Goal: Find specific page/section: Find specific page/section

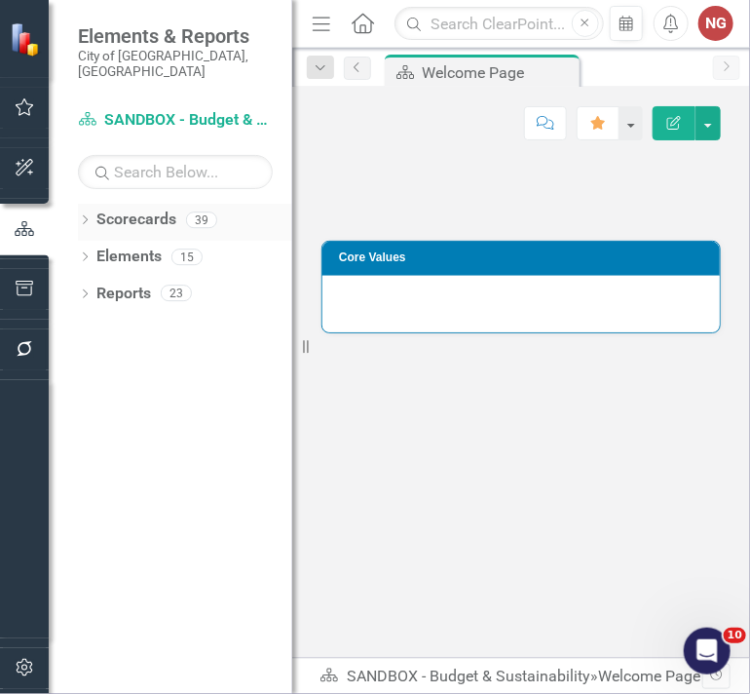
click at [84, 216] on icon "Dropdown" at bounding box center [85, 221] width 14 height 11
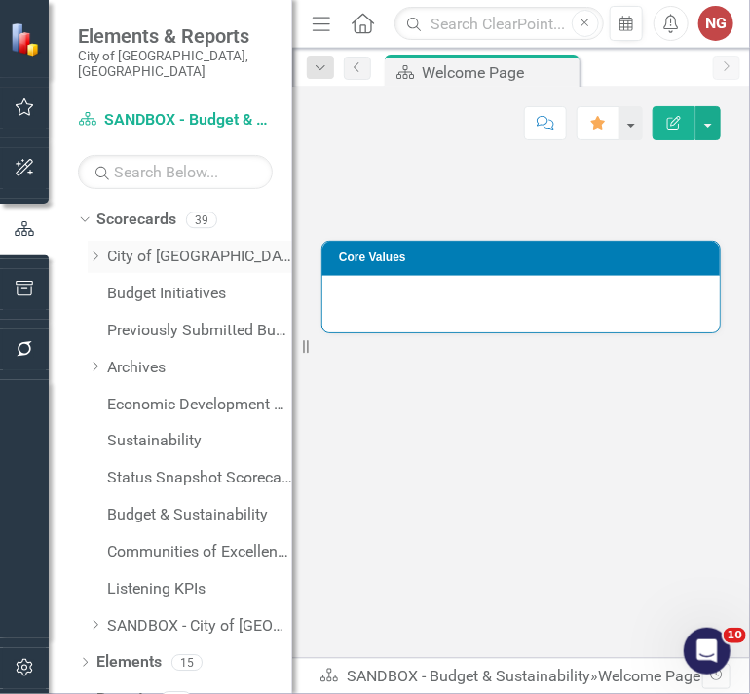
click at [150, 246] on link "City of [GEOGRAPHIC_DATA]" at bounding box center [199, 257] width 185 height 22
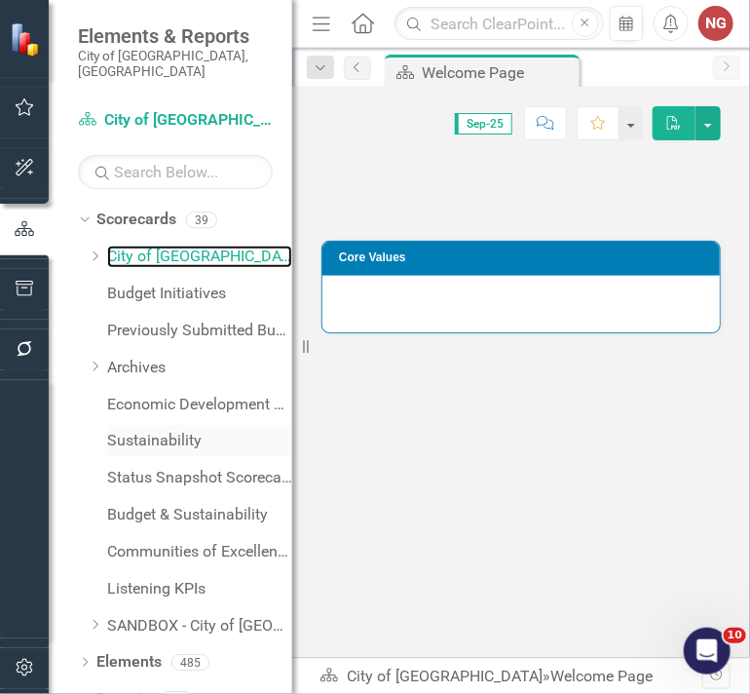
scroll to position [10, 0]
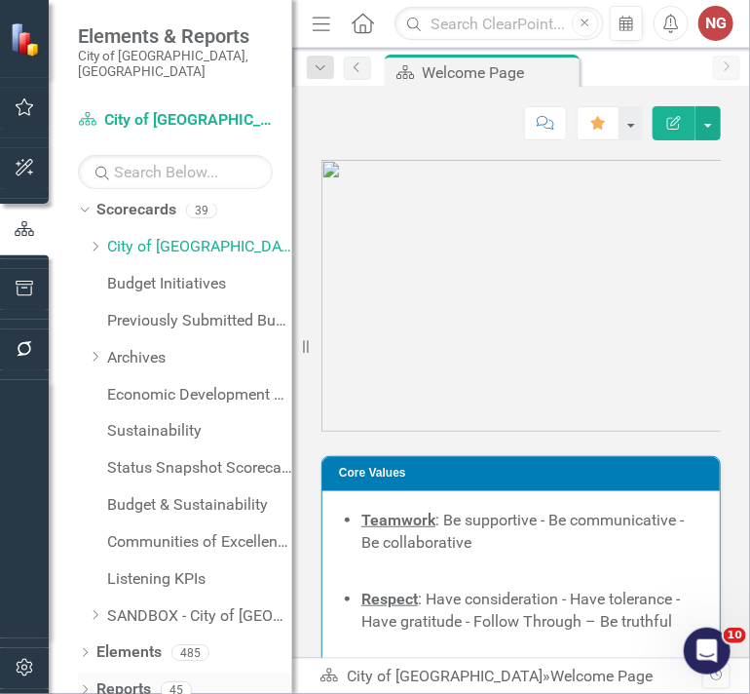
click at [82, 686] on icon "Dropdown" at bounding box center [85, 691] width 14 height 11
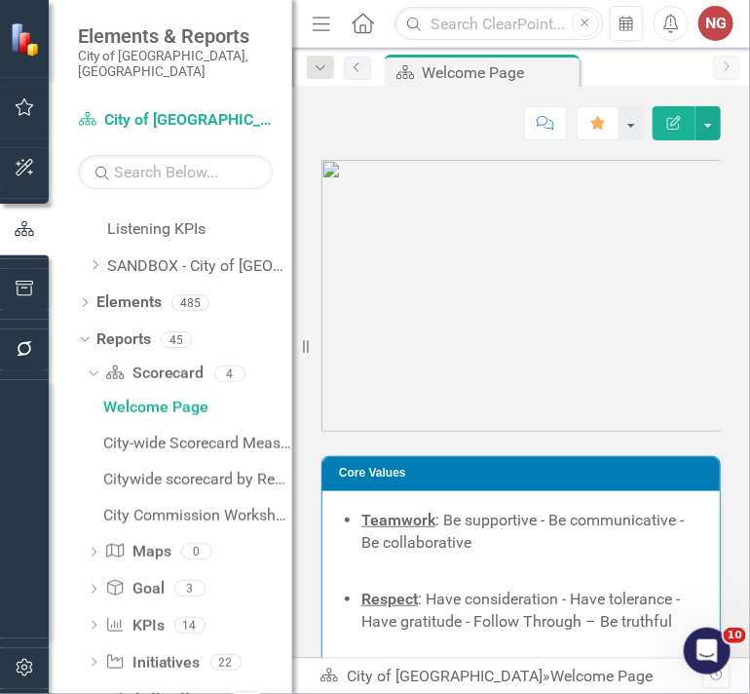
scroll to position [398, 0]
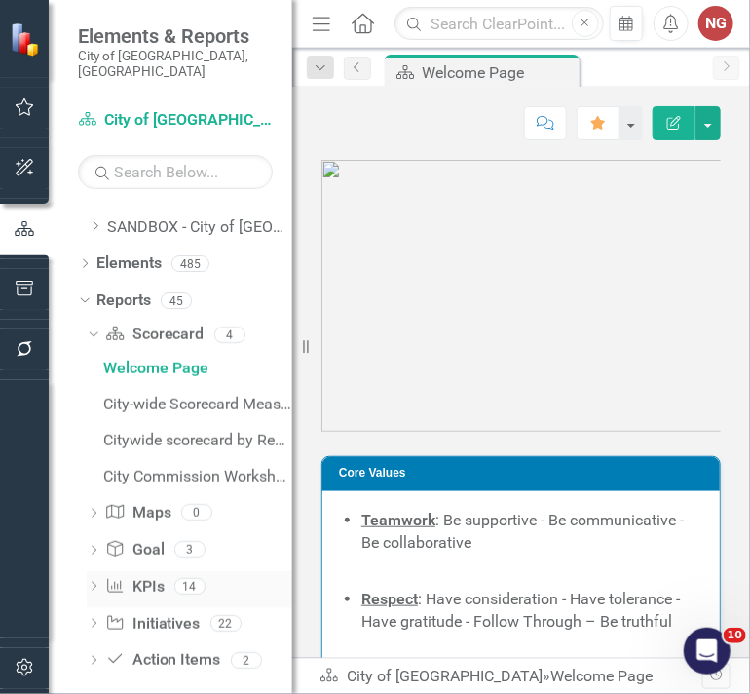
click at [93, 571] on div "Dropdown KPI KPIs 14" at bounding box center [190, 589] width 206 height 37
click at [96, 583] on icon "Dropdown" at bounding box center [94, 588] width 14 height 11
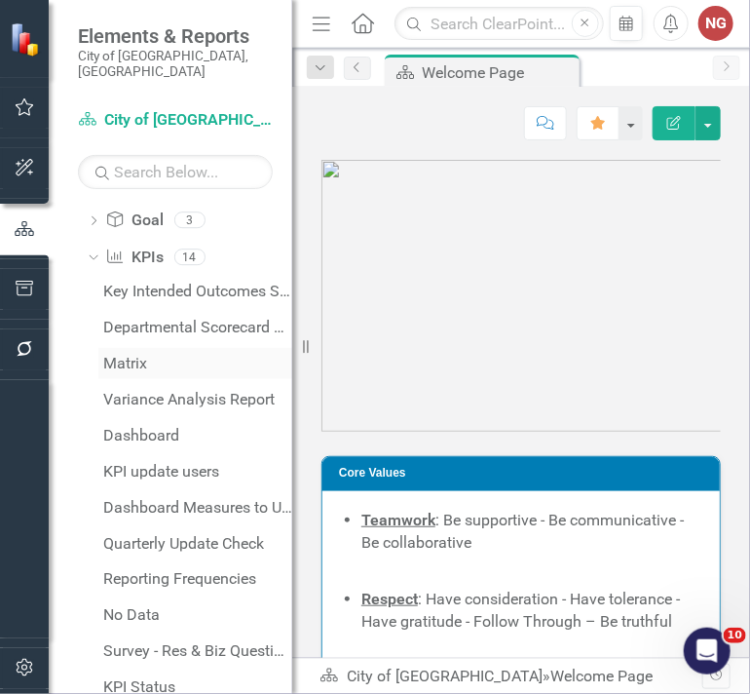
scroll to position [567, 0]
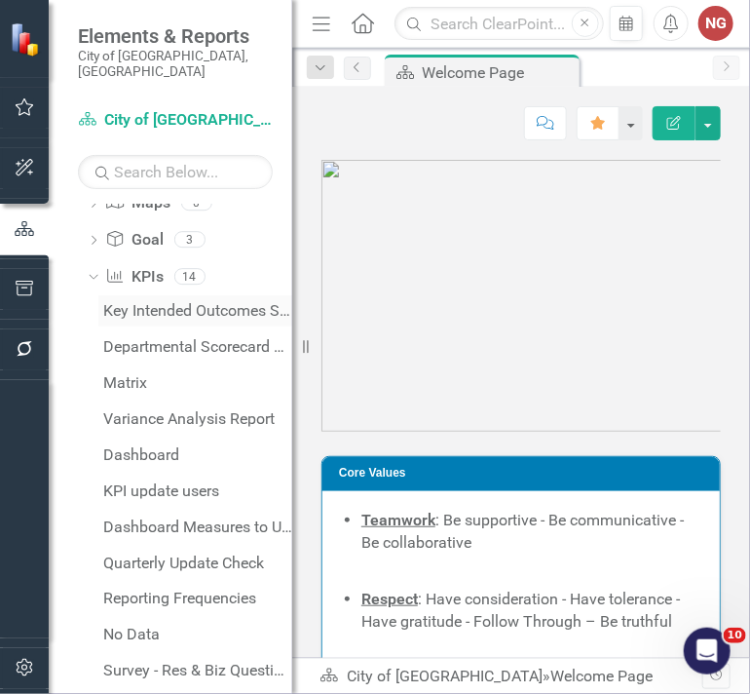
click at [210, 295] on link "Key Intended Outcomes Scorecard Report" at bounding box center [195, 310] width 194 height 31
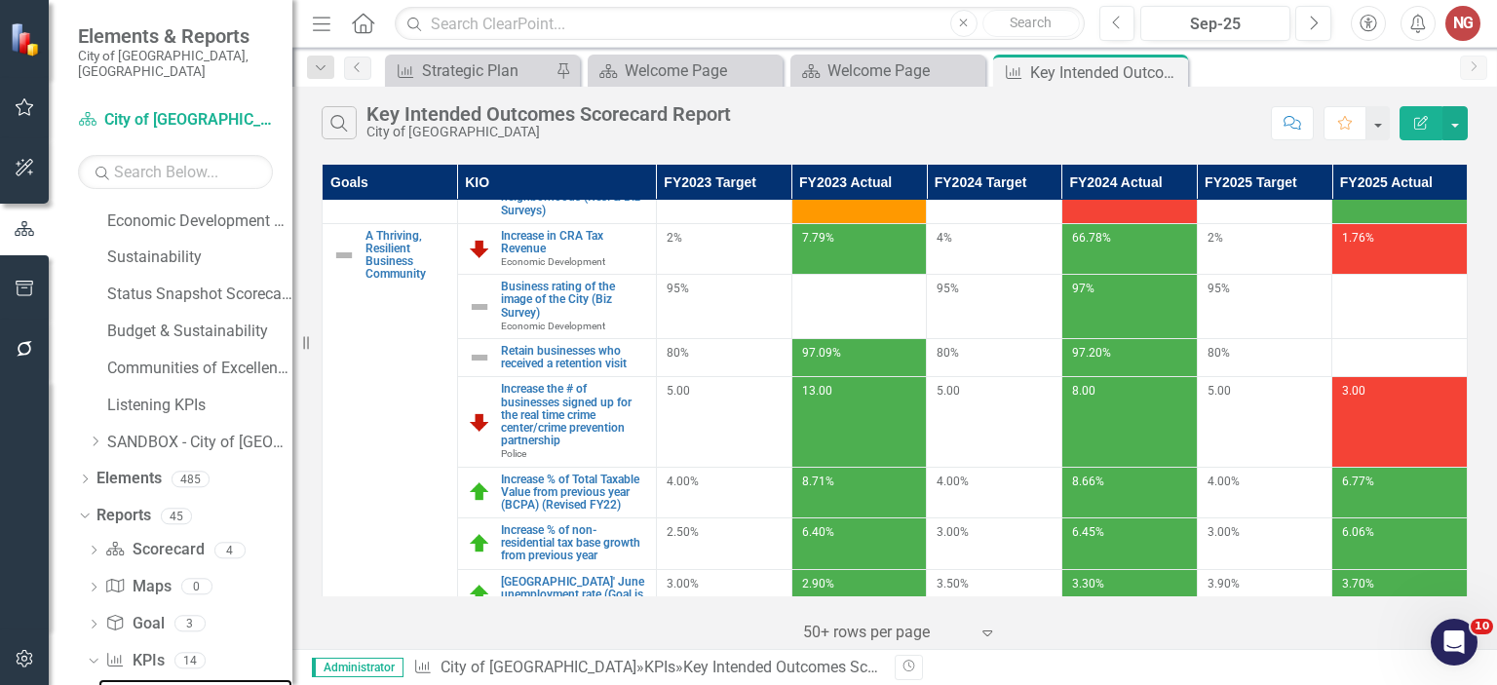
scroll to position [958, 0]
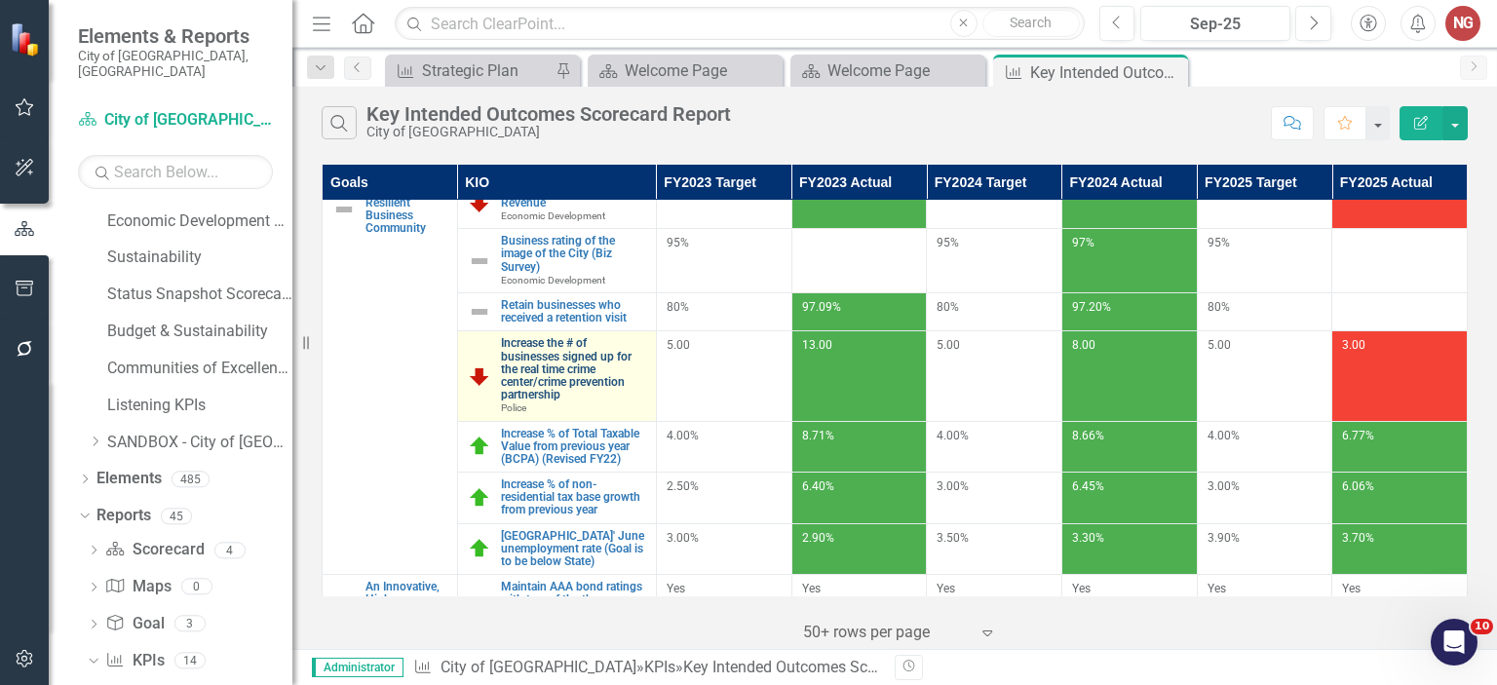
click at [537, 401] on link "Increase the # of businesses signed up for the real time crime center/crime pre…" at bounding box center [573, 369] width 145 height 64
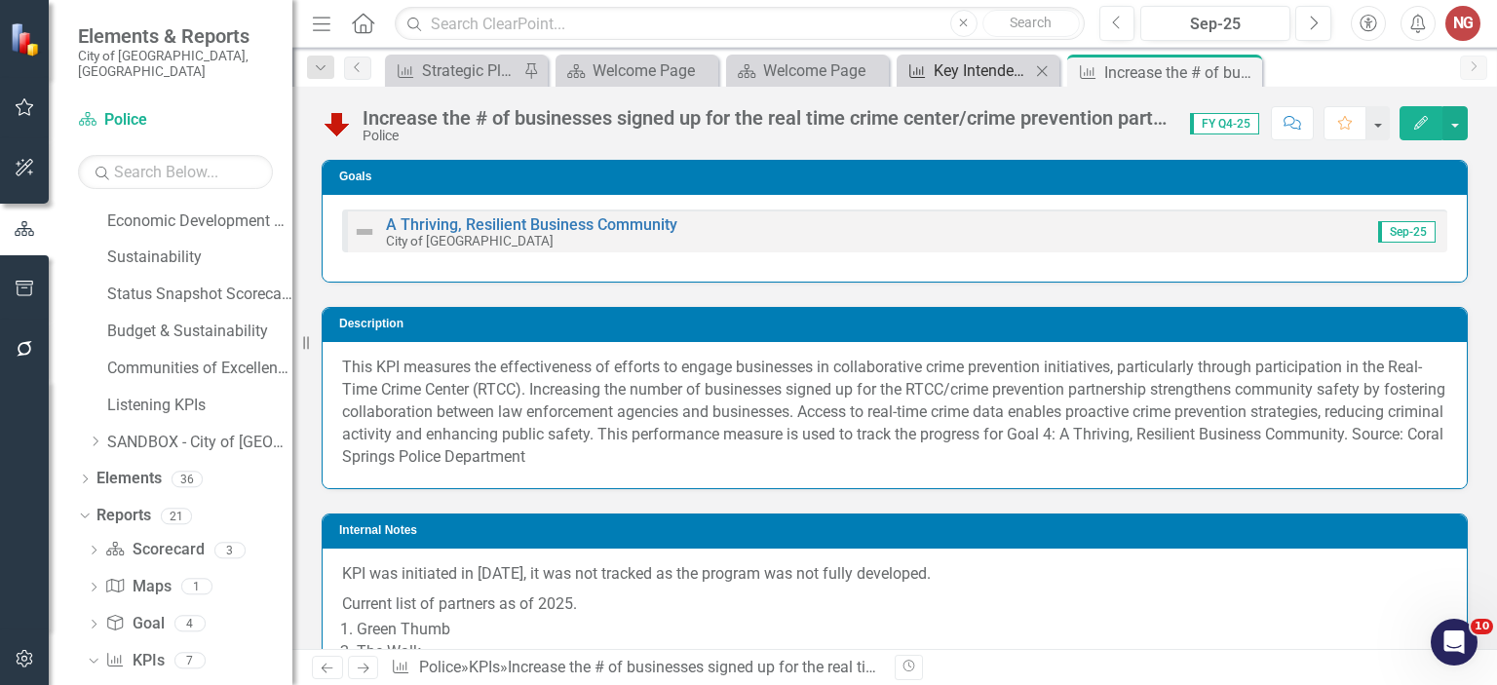
click at [749, 77] on div "Key Intended Outcomes Scorecard Report" at bounding box center [981, 70] width 96 height 24
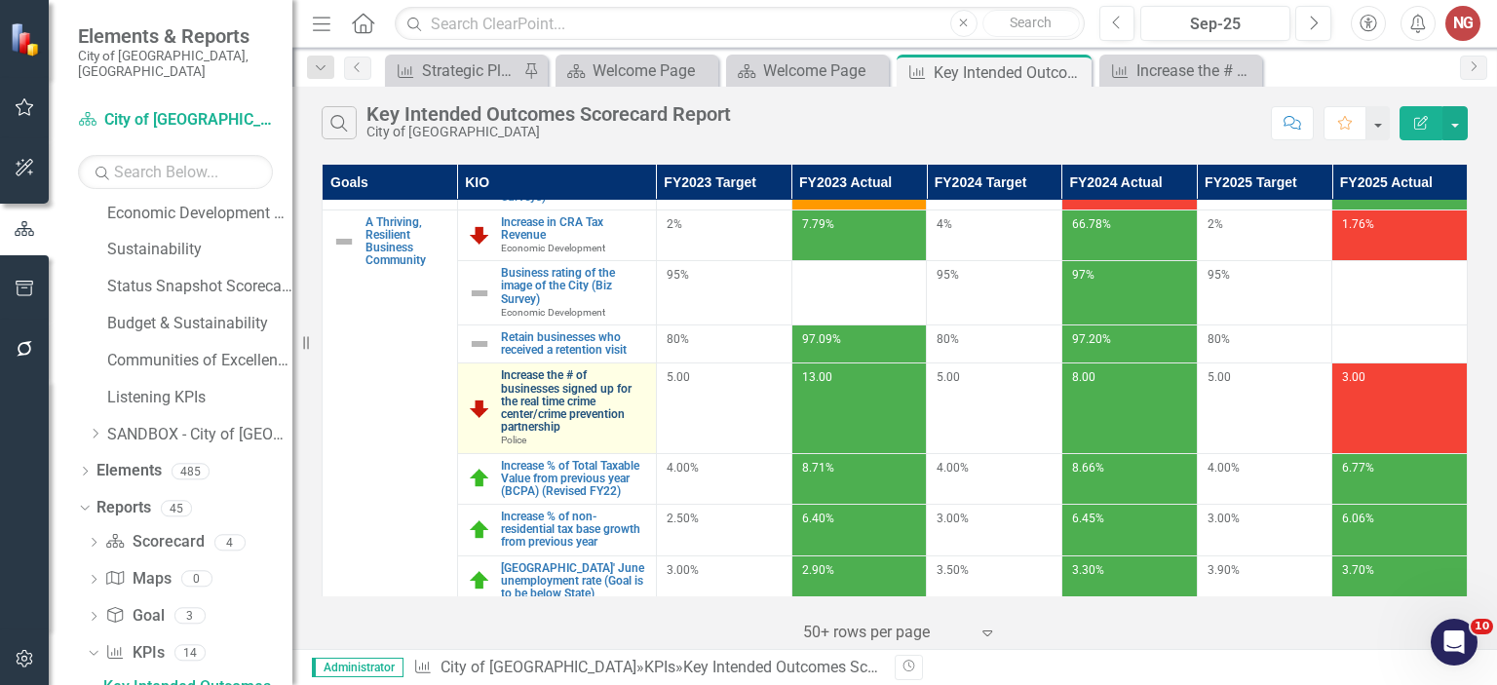
scroll to position [927, 0]
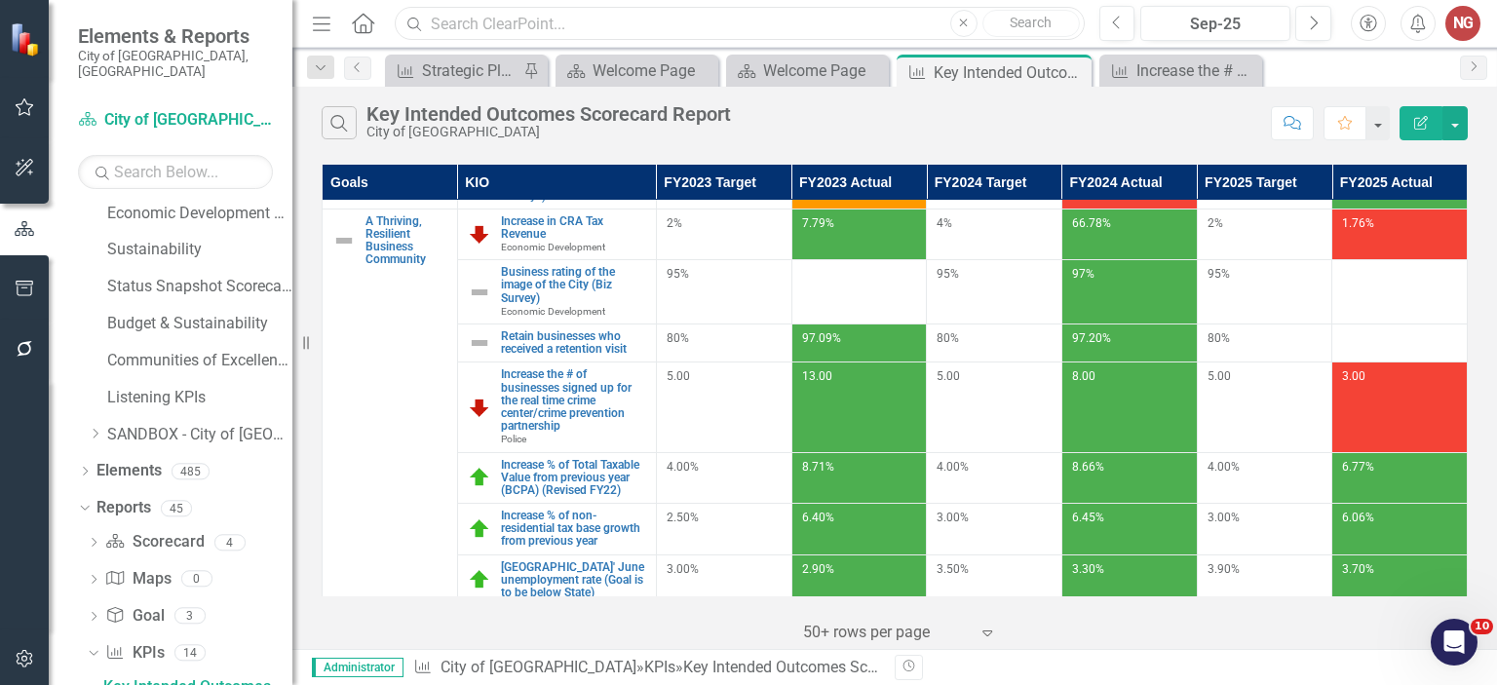
click at [570, 28] on input "text" at bounding box center [739, 24] width 689 height 34
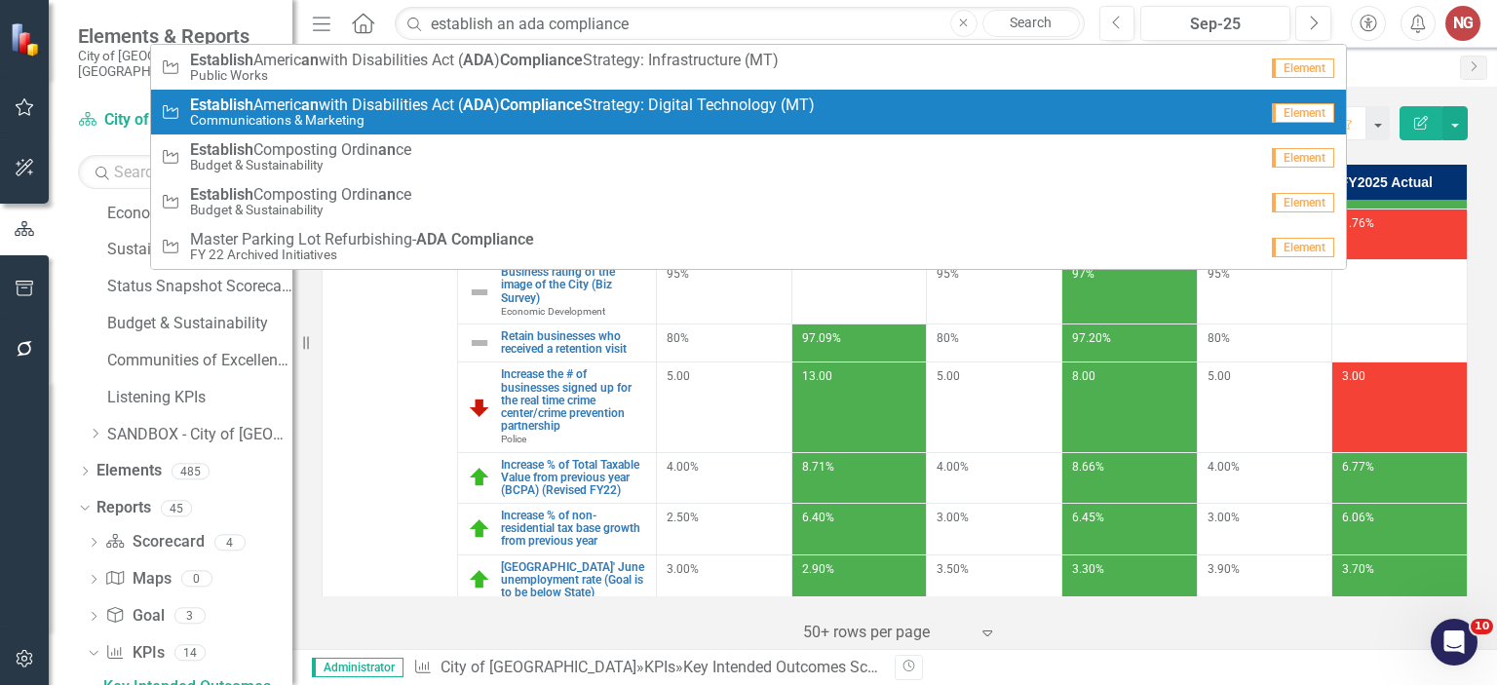
click at [562, 112] on strong "Compliance" at bounding box center [541, 104] width 83 height 19
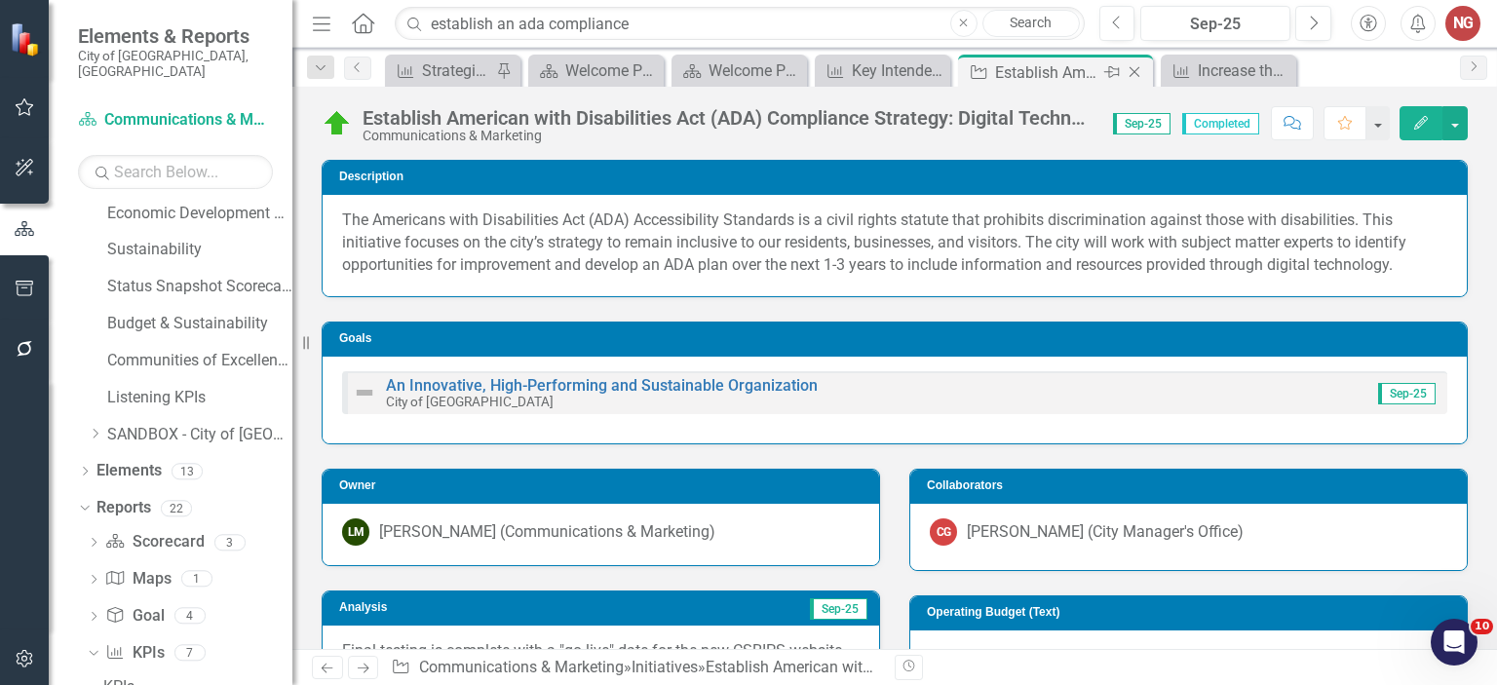
click at [749, 65] on icon "Close" at bounding box center [1133, 72] width 19 height 16
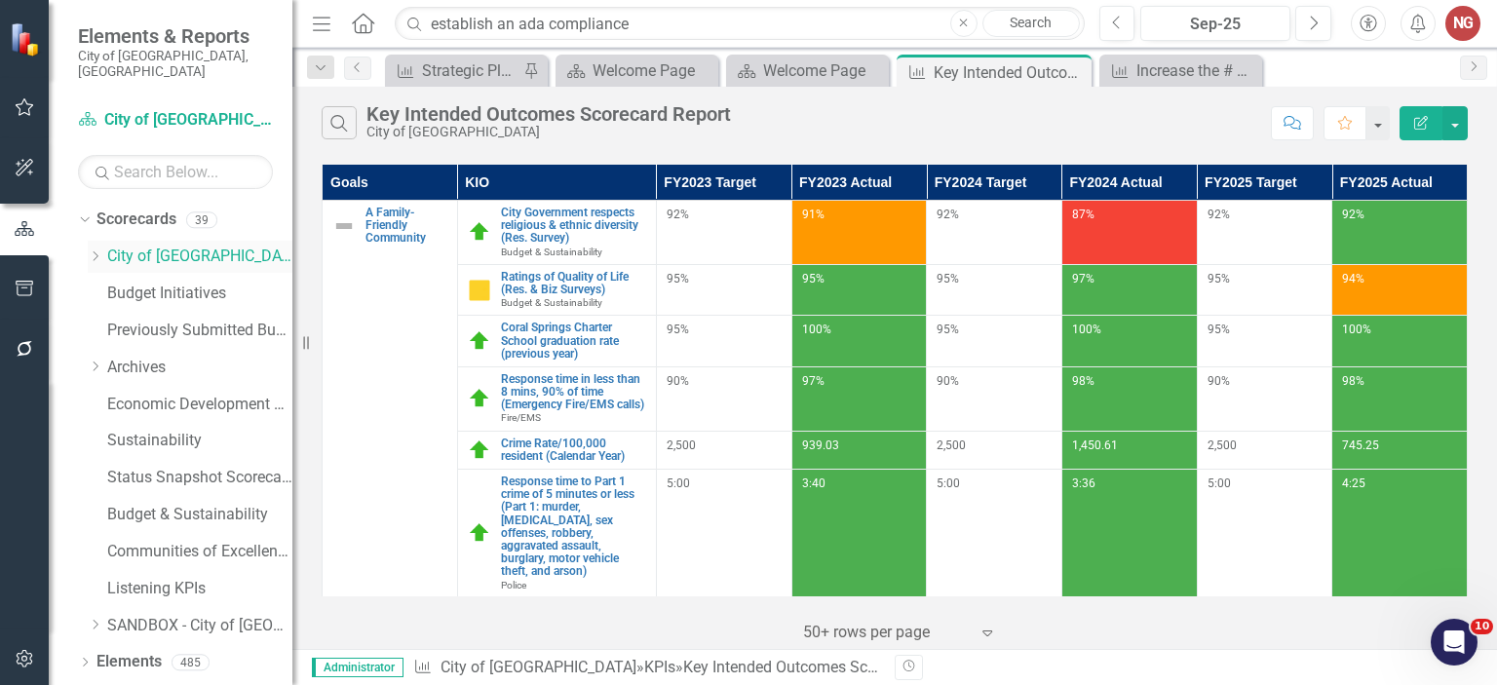
click at [94, 250] on icon "Dropdown" at bounding box center [95, 256] width 15 height 12
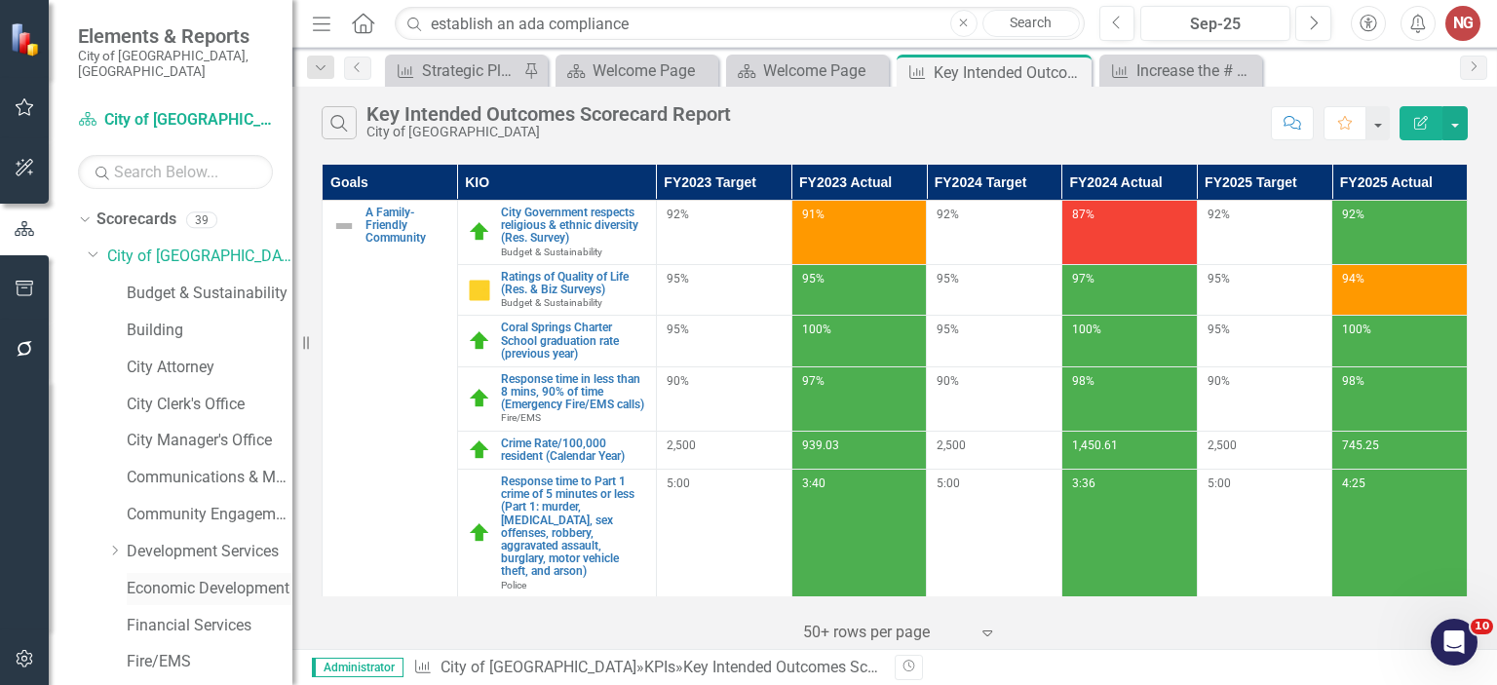
click at [152, 578] on link "Economic Development" at bounding box center [210, 589] width 166 height 22
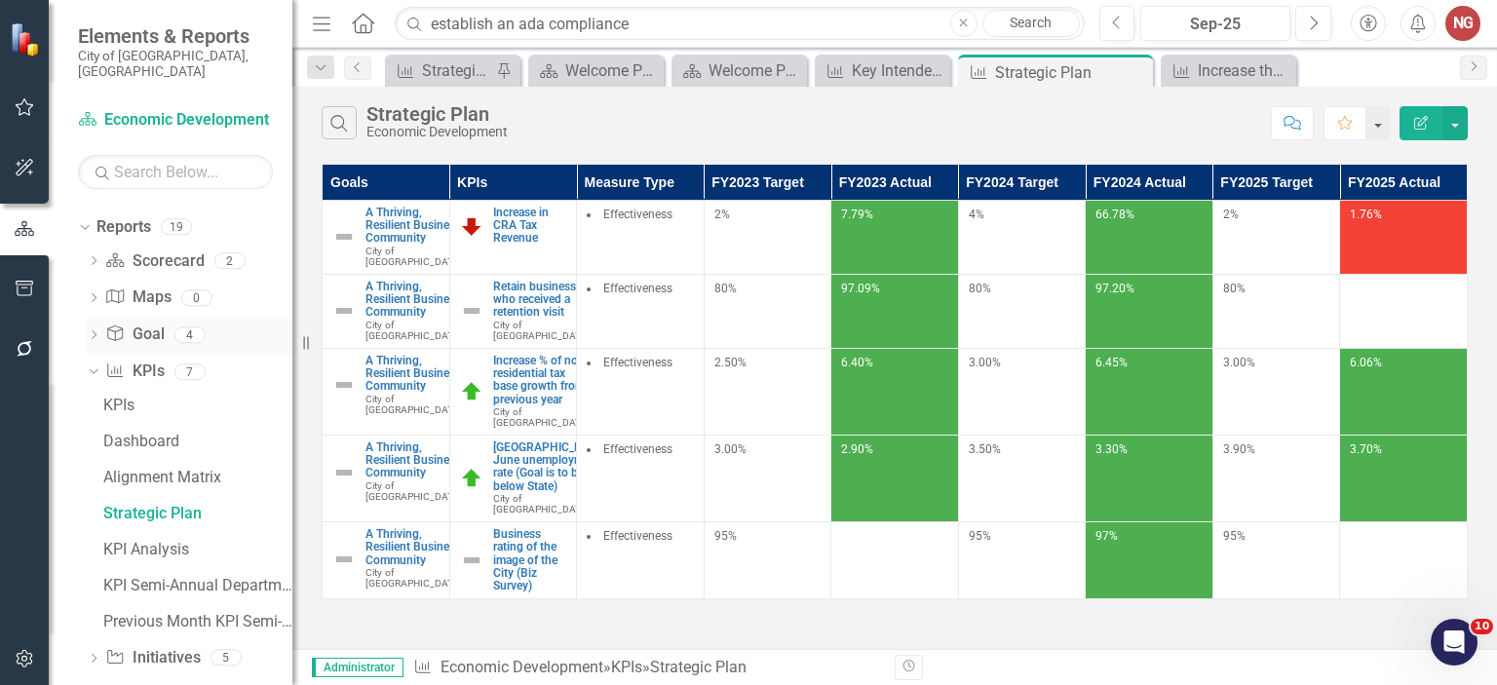
scroll to position [1091, 0]
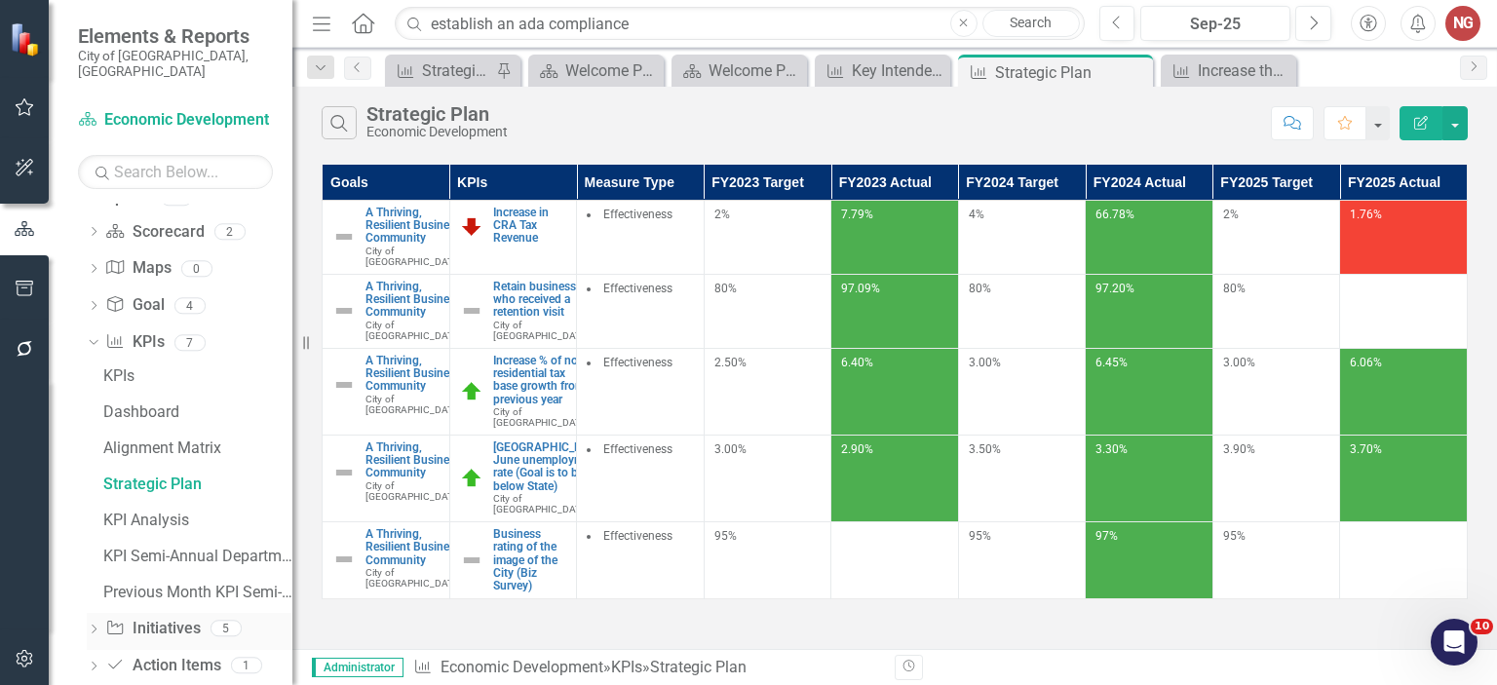
click at [90, 623] on div "Dropdown" at bounding box center [94, 631] width 14 height 17
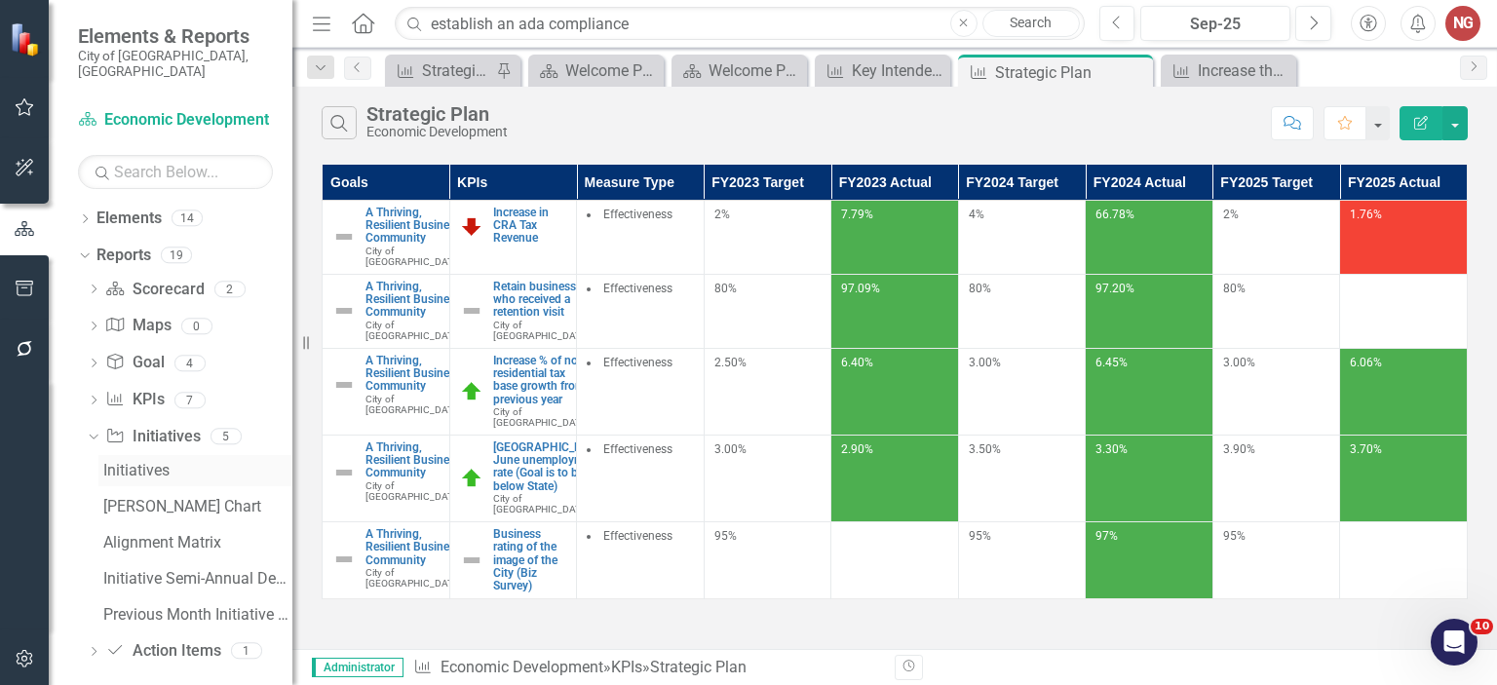
click at [133, 462] on div "Initiatives" at bounding box center [197, 471] width 189 height 18
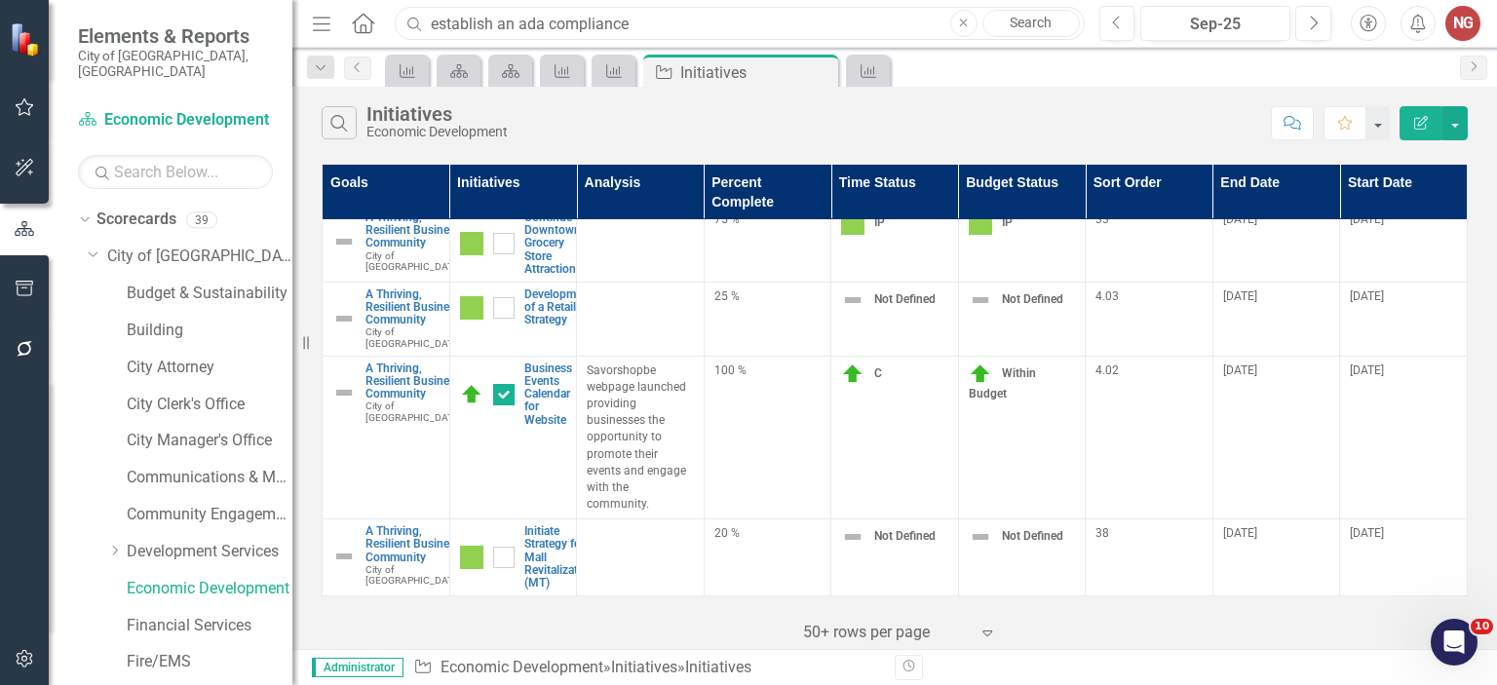
click at [497, 19] on input "establish an ada compliance" at bounding box center [739, 24] width 689 height 34
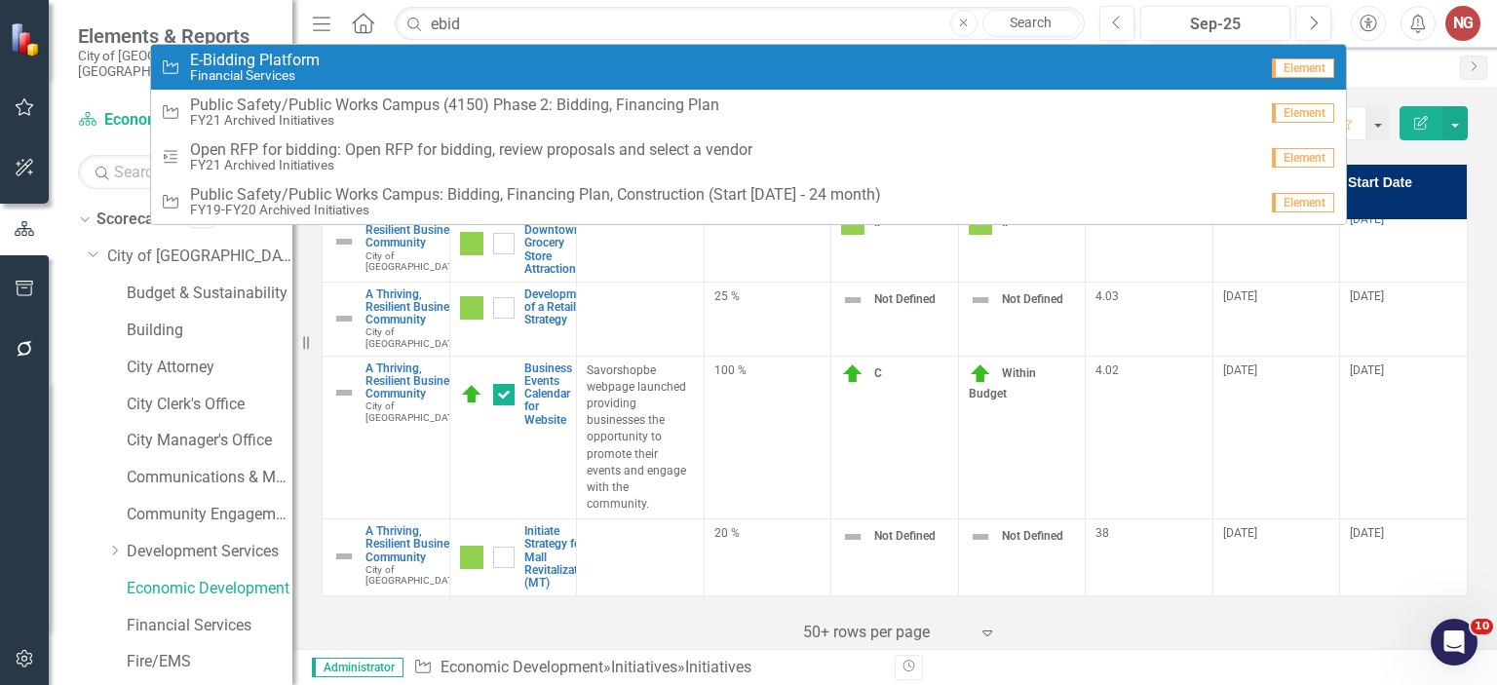
click at [313, 66] on span "E-Bidding Platform" at bounding box center [255, 61] width 130 height 18
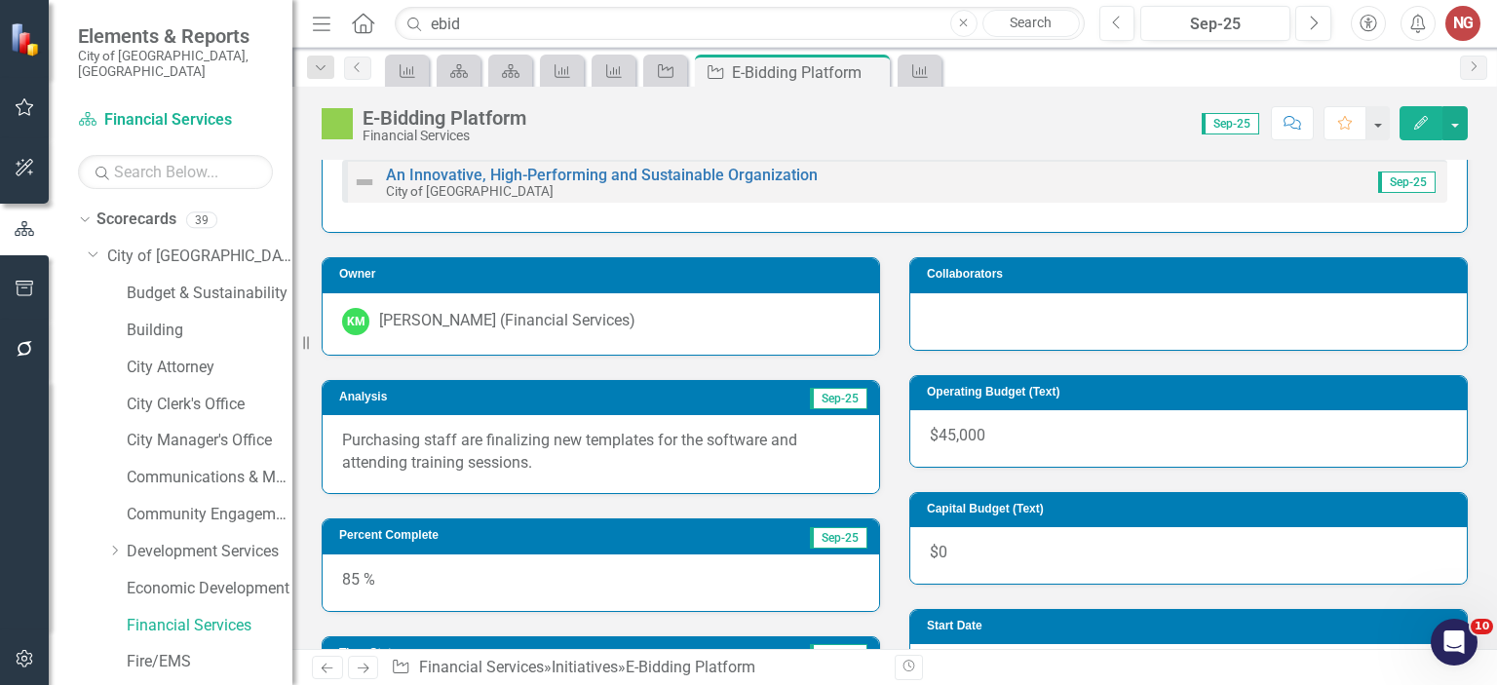
scroll to position [168, 0]
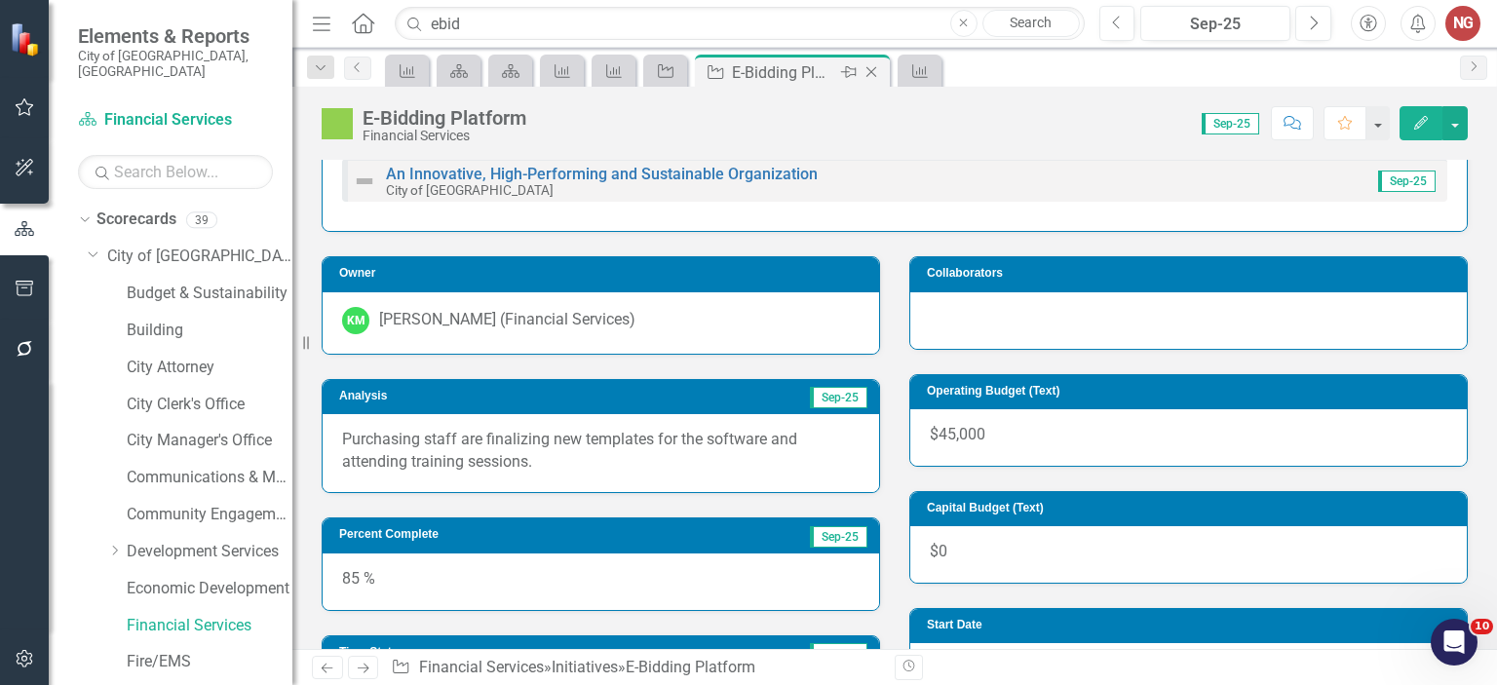
click at [749, 75] on icon "Close" at bounding box center [870, 72] width 19 height 16
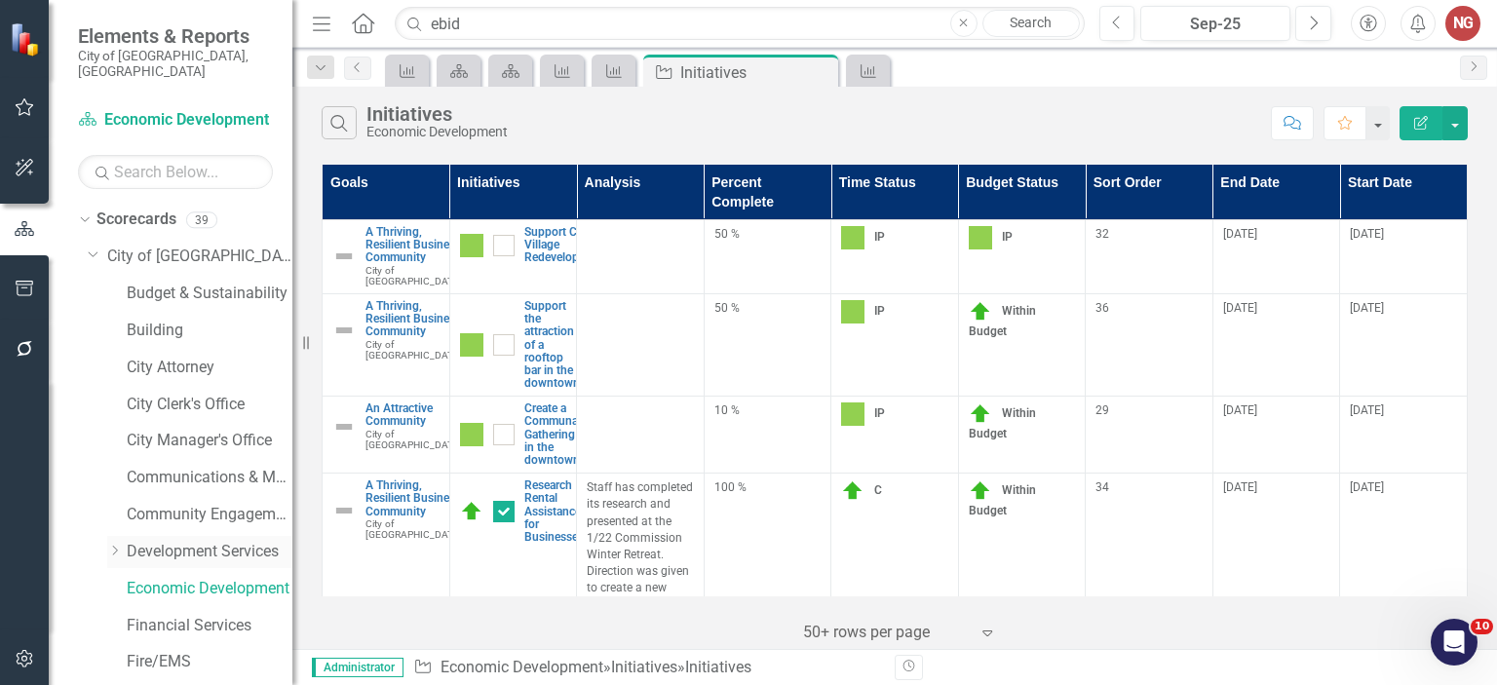
click at [138, 546] on link "Development Services" at bounding box center [210, 552] width 166 height 22
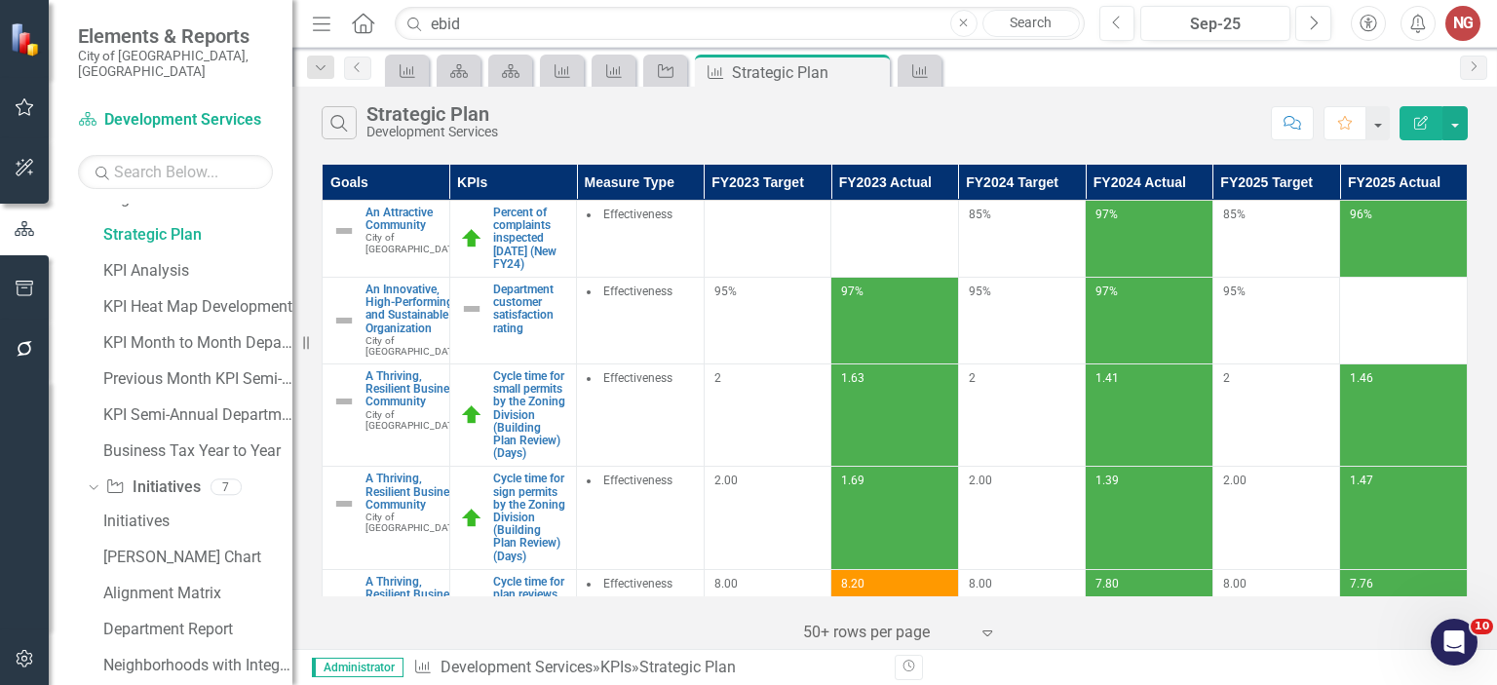
scroll to position [1372, 0]
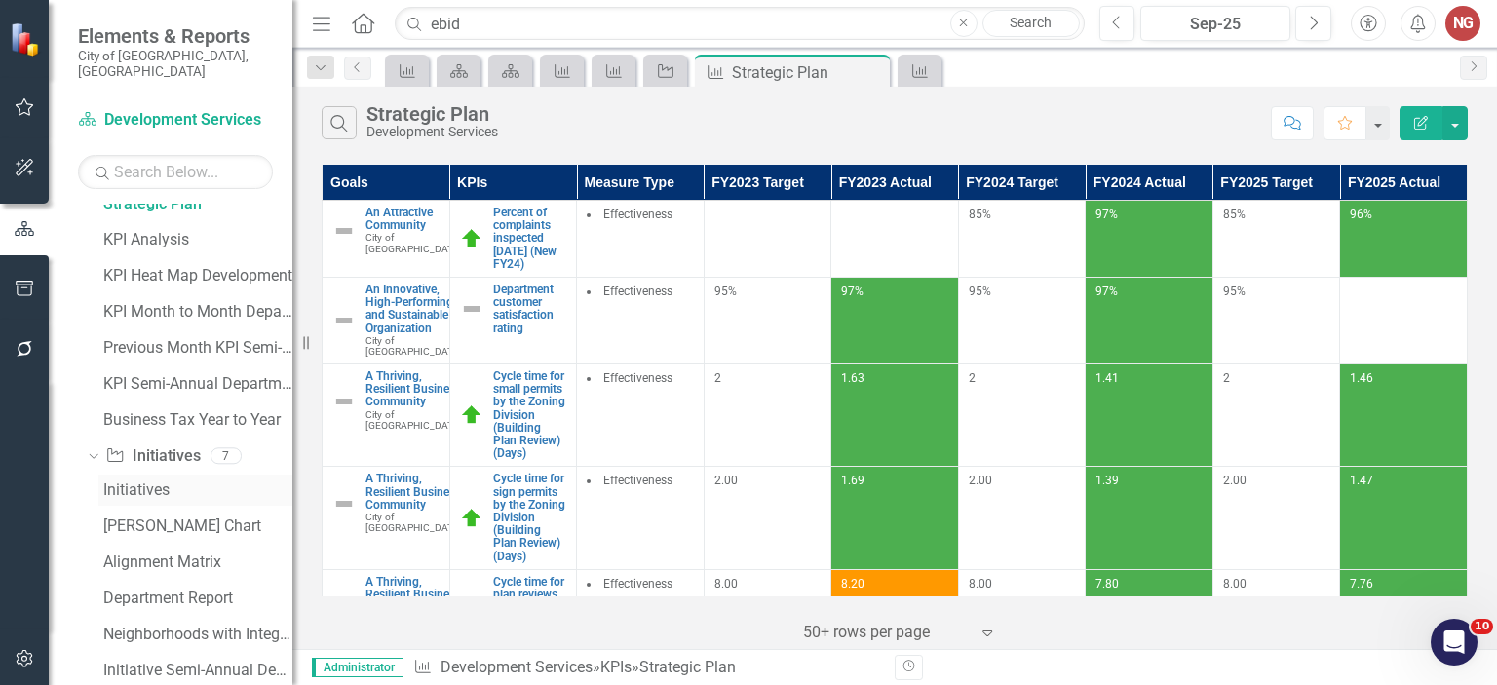
click at [141, 481] on div "Initiatives" at bounding box center [197, 490] width 189 height 18
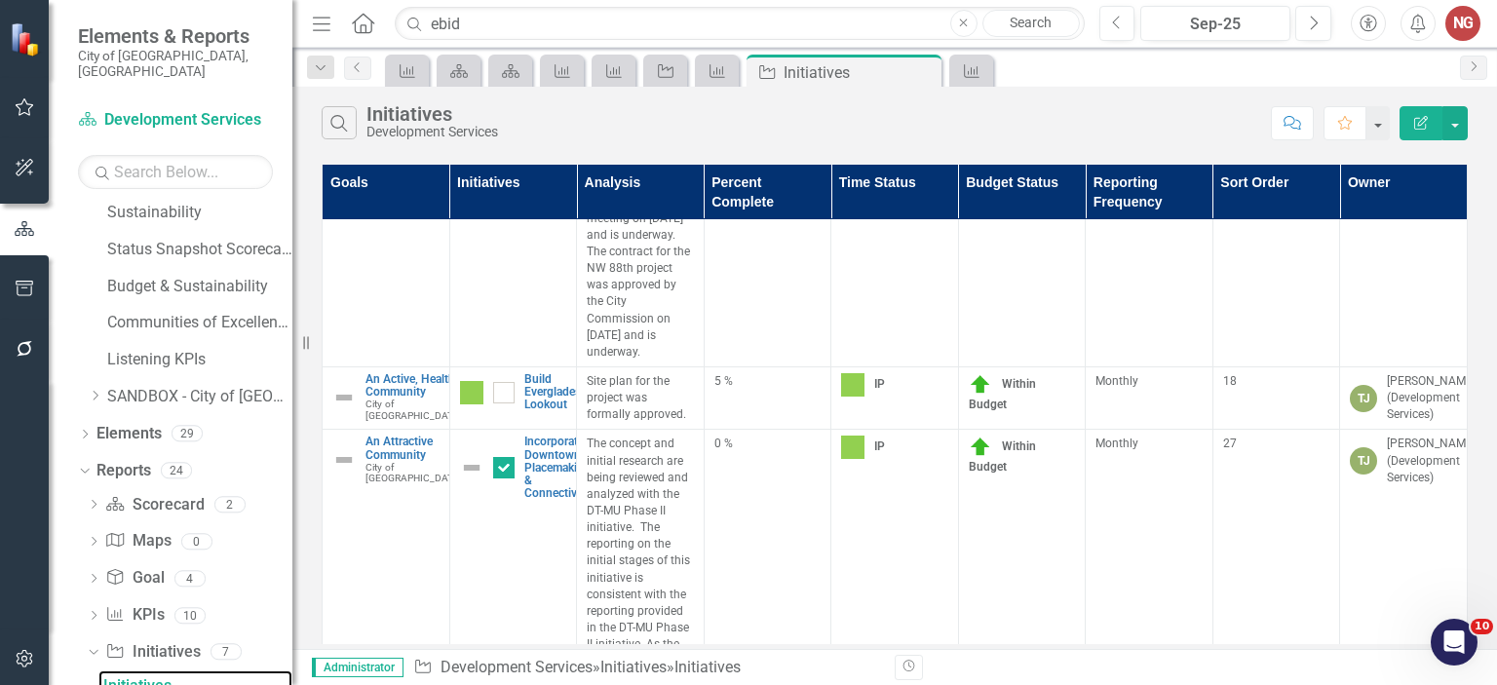
scroll to position [2848, 0]
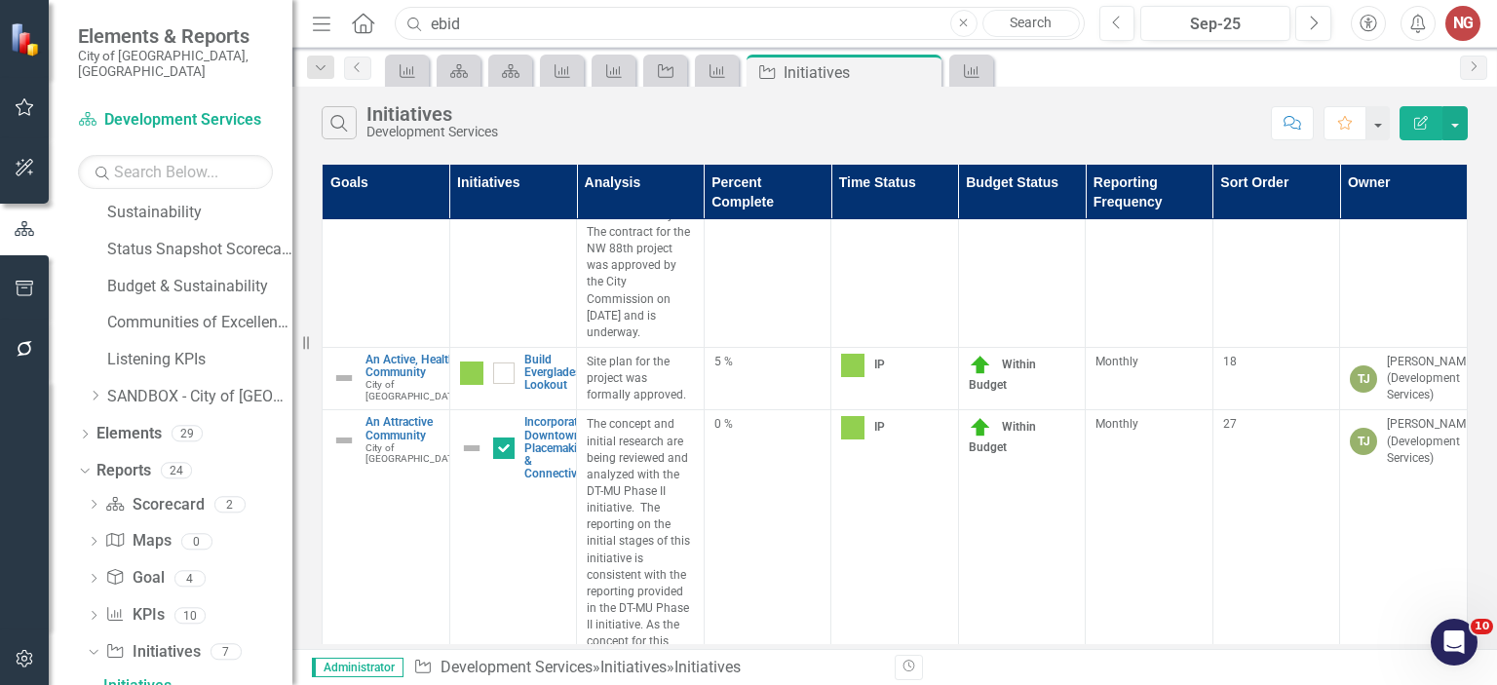
click at [508, 25] on input "ebid" at bounding box center [739, 24] width 689 height 34
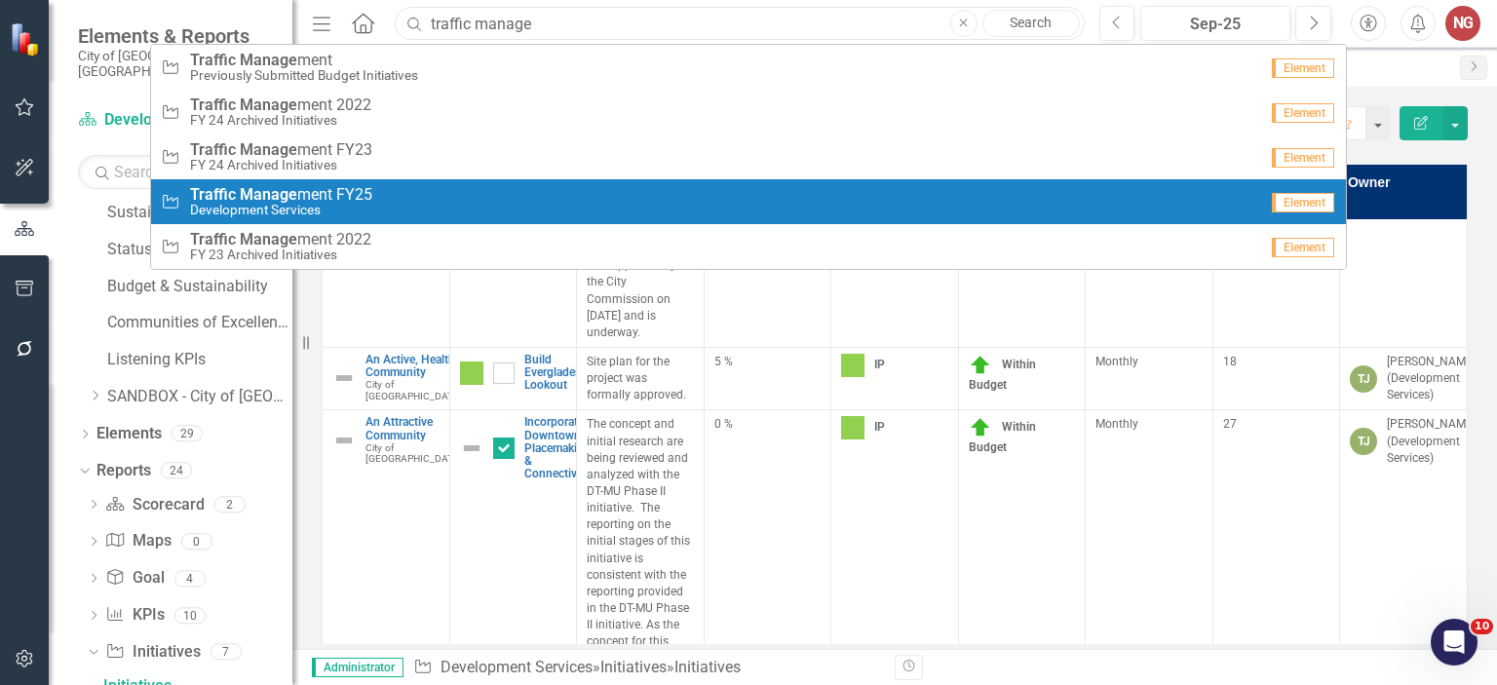
type input "traffic manage"
click at [488, 180] on link "Initiative Traffic Manage ment FY25 Development Services Element" at bounding box center [748, 201] width 1195 height 45
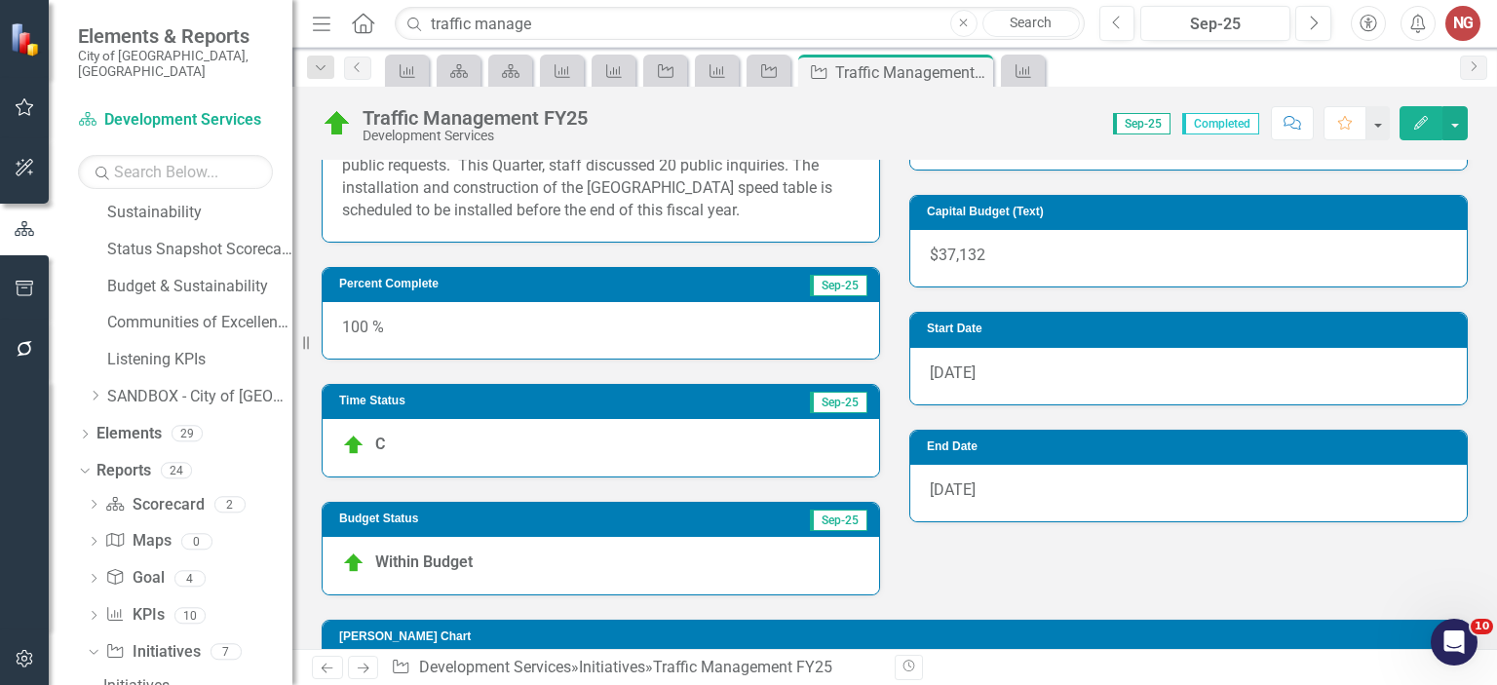
scroll to position [670, 0]
